Goal: Check status: Check status

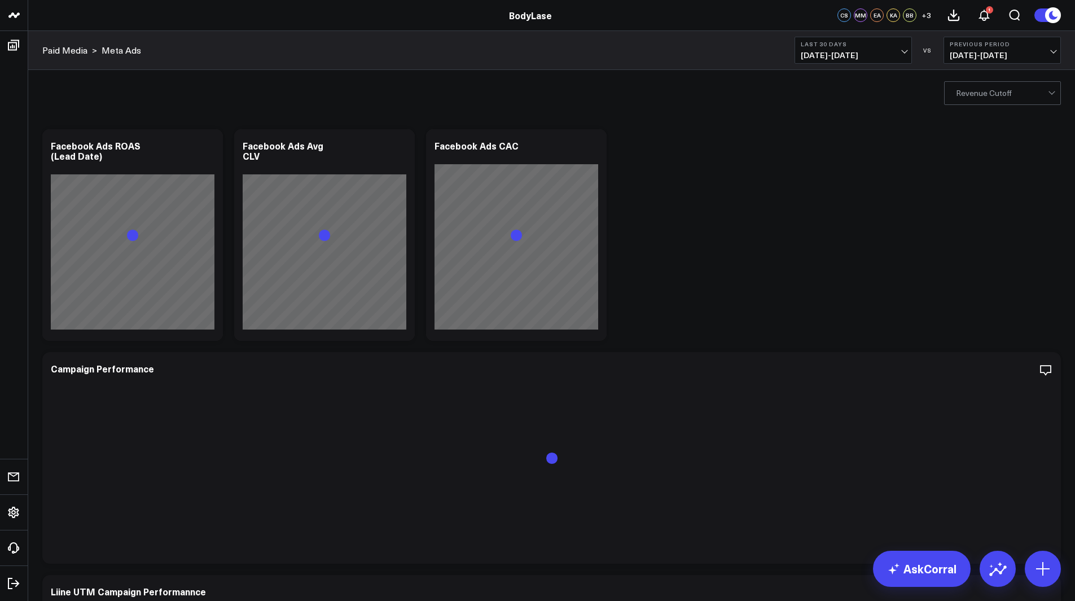
click at [838, 53] on span "[DATE] - [DATE]" at bounding box center [853, 55] width 105 height 9
click at [822, 352] on link "Custom Dates" at bounding box center [853, 360] width 116 height 21
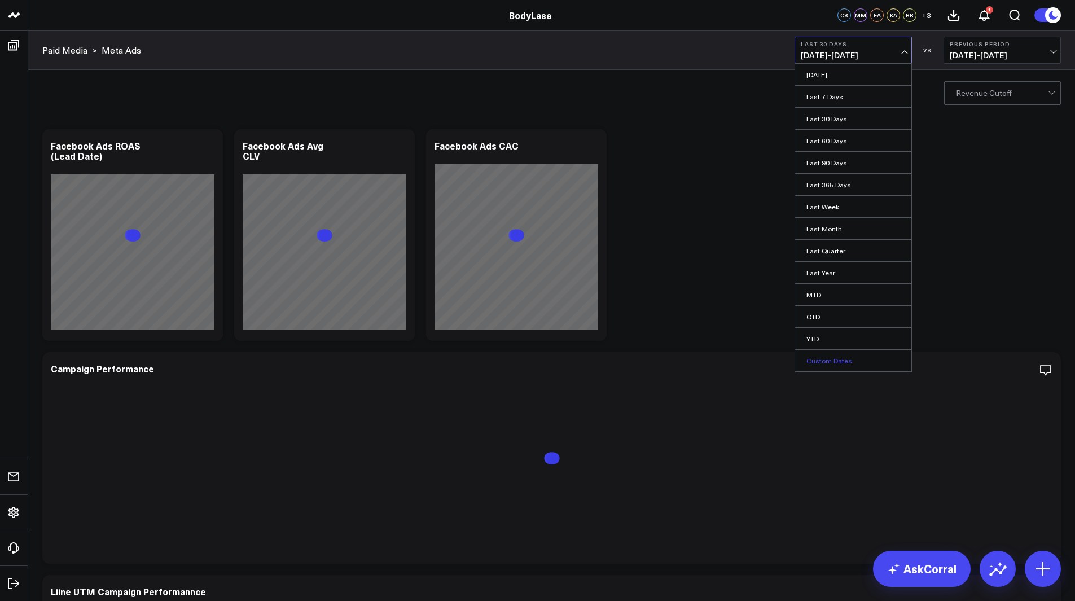
select select "7"
select select "2025"
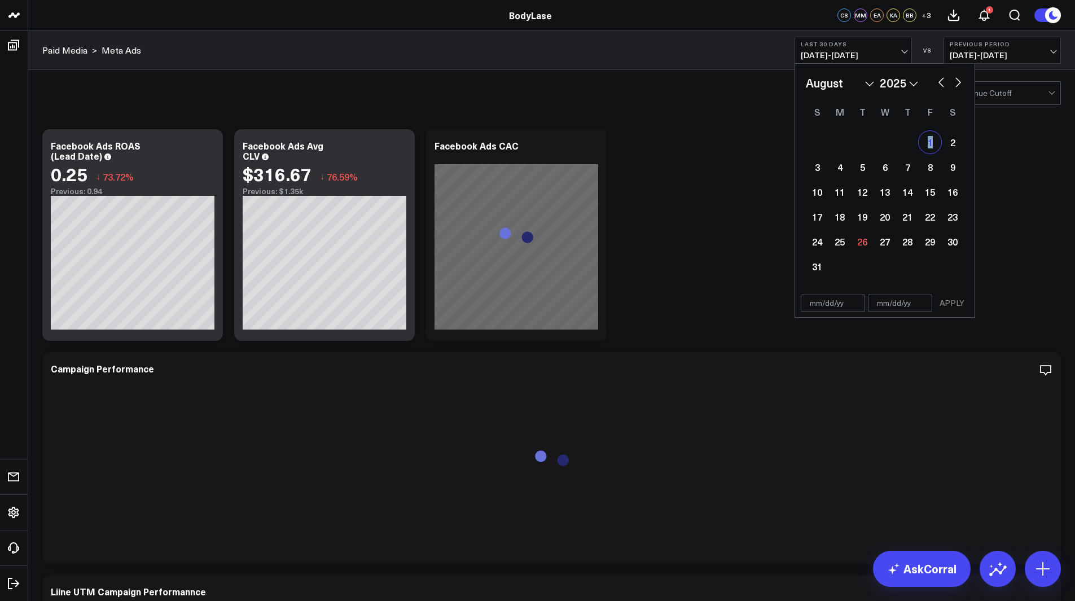
click at [930, 138] on div "1" at bounding box center [930, 142] width 23 height 23
type input "[DATE]"
select select "7"
select select "2025"
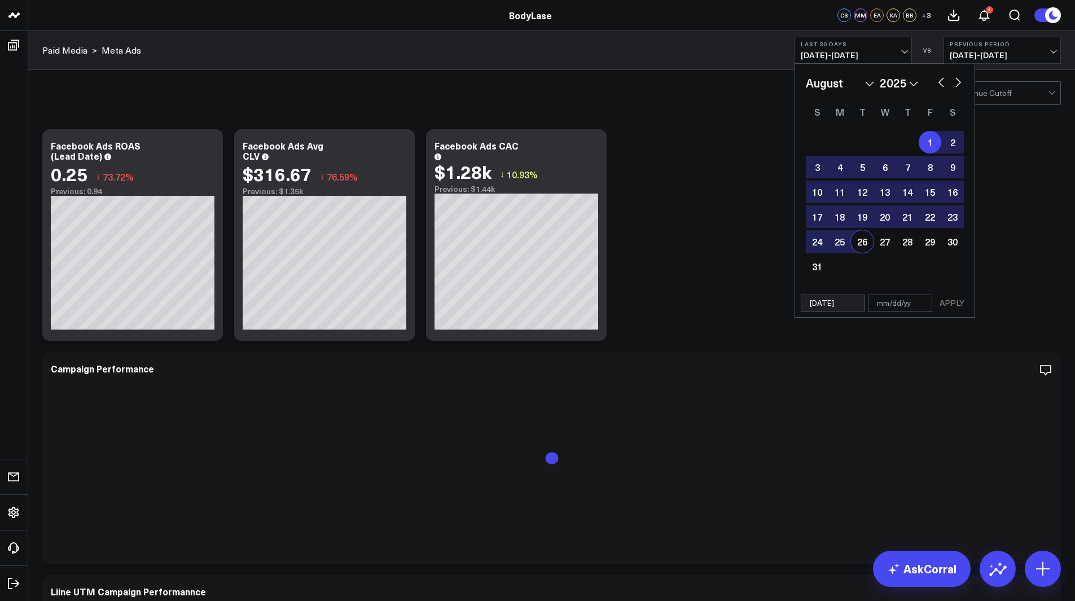
click at [863, 242] on div "26" at bounding box center [862, 241] width 23 height 23
type input "[DATE]"
select select "7"
select select "2025"
click at [948, 299] on button "APPLY" at bounding box center [952, 303] width 34 height 17
